Goal: Task Accomplishment & Management: Complete application form

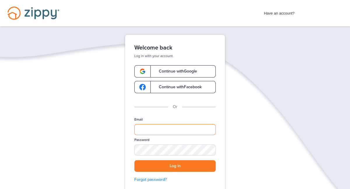
click at [151, 128] on input "Email" at bounding box center [174, 129] width 81 height 11
type input "**********"
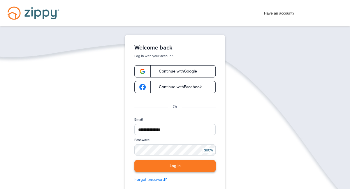
click at [171, 165] on button "Log in" at bounding box center [174, 166] width 81 height 12
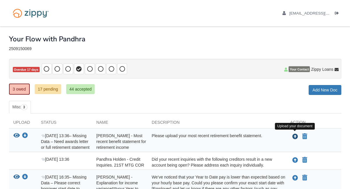
click at [294, 134] on icon "Upload John Phegley - Most recent benefit statement for retirement income" at bounding box center [295, 137] width 6 height 6
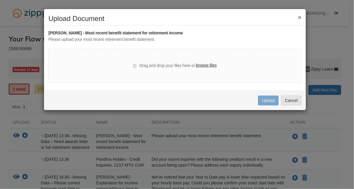
click at [213, 64] on label "browse files" at bounding box center [206, 65] width 21 height 6
click at [0, 0] on input "browse files" at bounding box center [0, 0] width 0 height 0
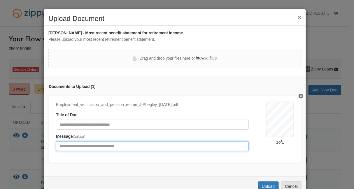
click at [81, 146] on input "Include any comments on this document" at bounding box center [152, 146] width 193 height 10
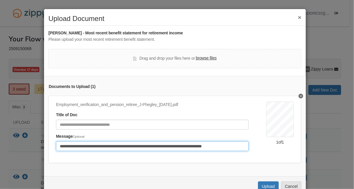
type input "**********"
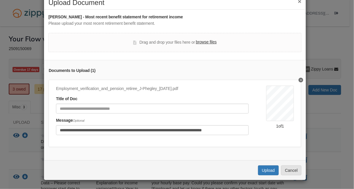
scroll to position [19, 0]
click at [265, 170] on button "Upload" at bounding box center [268, 170] width 20 height 10
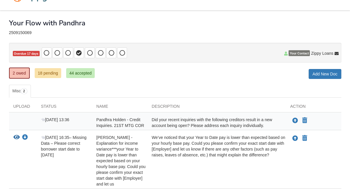
scroll to position [7, 0]
